Goal: Check status

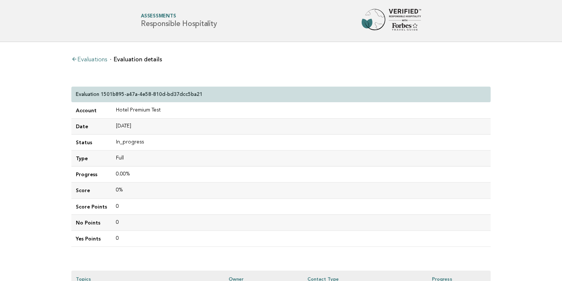
click at [228, 6] on header "Forbes Travel Guide Assessments Responsible Hospitality" at bounding box center [281, 21] width 562 height 42
click at [276, 56] on ul "Evaluations Evaluation details" at bounding box center [280, 58] width 419 height 7
click at [277, 55] on div "Evaluations Evaluation details Evaluation 1501b895-a47a-4e58-810d-bd37dcc5ba21 …" at bounding box center [280, 253] width 431 height 423
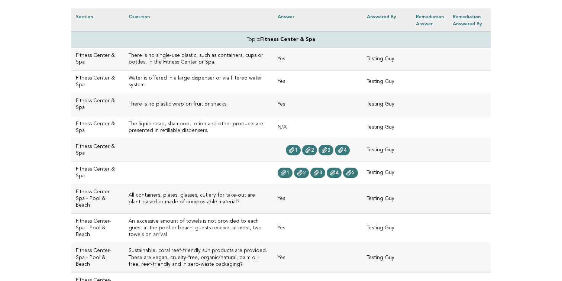
scroll to position [209, 0]
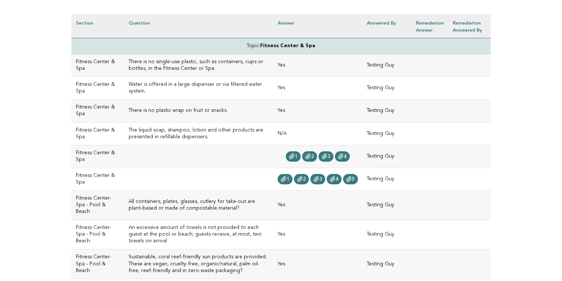
click at [279, 42] on td "Topic: Fitness Center & Spa" at bounding box center [280, 46] width 419 height 16
click at [288, 45] on strong "Fitness Center & Spa" at bounding box center [287, 45] width 55 height 5
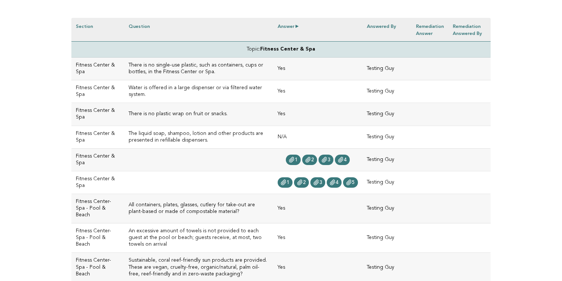
scroll to position [199, 0]
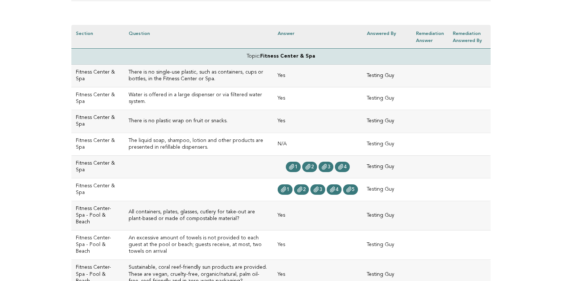
click at [152, 84] on td "There is no single-use plastic, such as containers, cups or bottles, in the Fit…" at bounding box center [198, 76] width 149 height 23
